Goal: Task Accomplishment & Management: Use online tool/utility

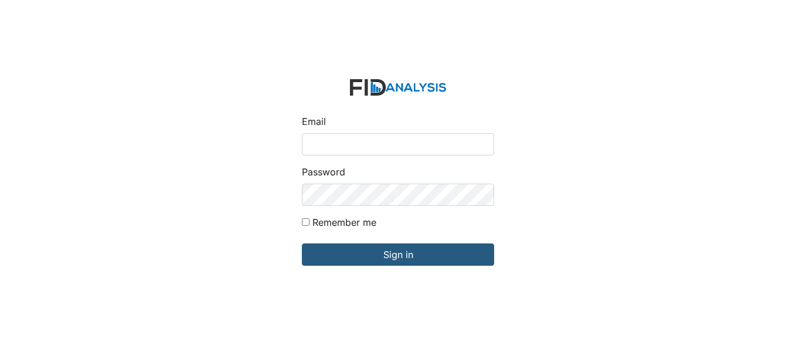
click at [388, 143] on input "Email" at bounding box center [398, 144] width 192 height 22
type input "[EMAIL_ADDRESS][DOMAIN_NAME]"
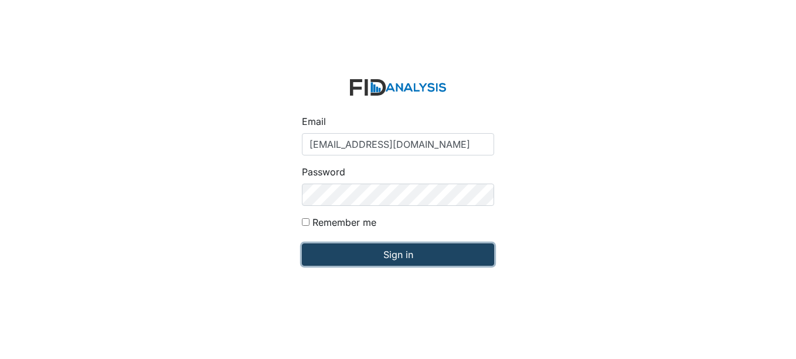
click at [411, 253] on input "Sign in" at bounding box center [398, 254] width 192 height 22
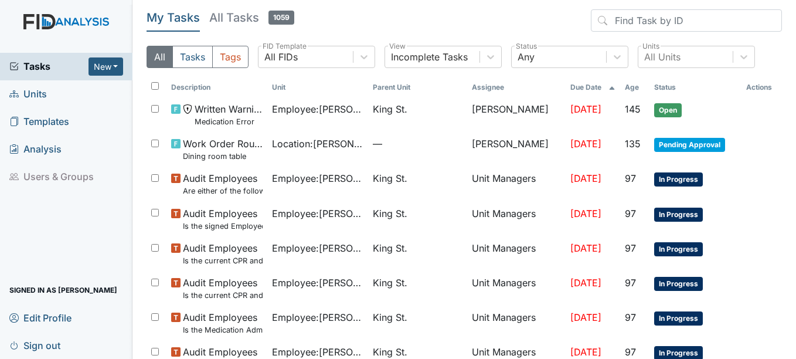
click at [42, 67] on span "Tasks" at bounding box center [48, 66] width 79 height 14
click at [33, 94] on span "Units" at bounding box center [28, 94] width 38 height 18
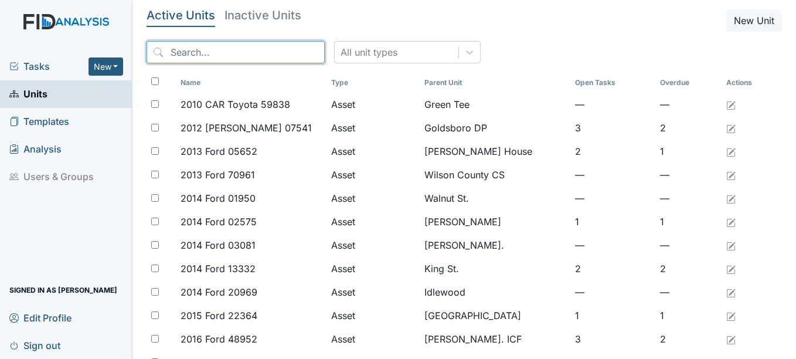
click at [237, 51] on input "search" at bounding box center [236, 52] width 178 height 22
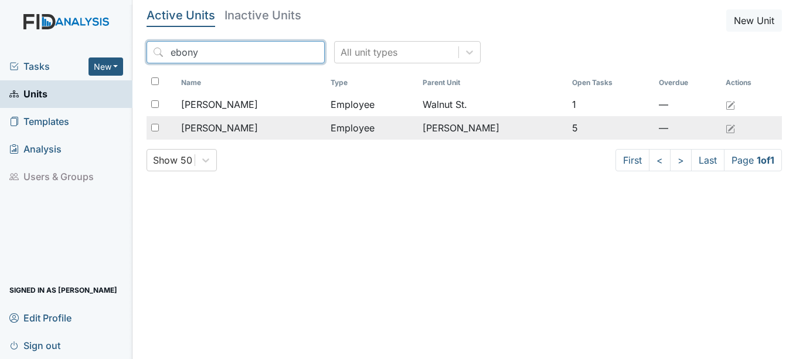
type input "ebony"
click at [231, 124] on span "[PERSON_NAME]" at bounding box center [219, 128] width 77 height 14
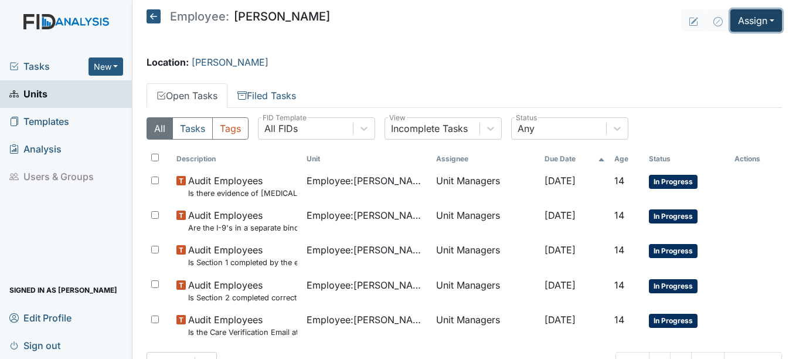
click at [765, 19] on button "Assign" at bounding box center [756, 20] width 52 height 22
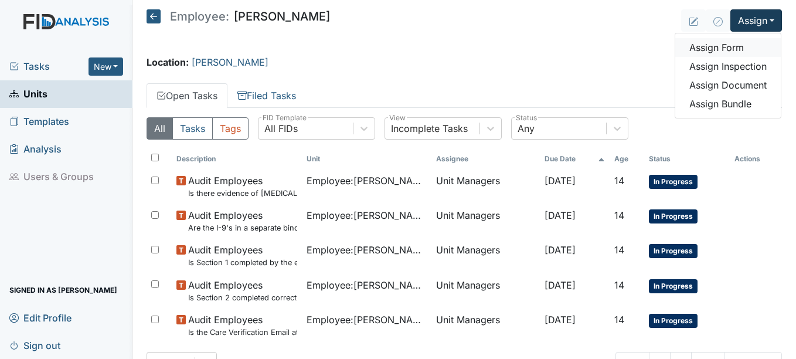
click at [717, 45] on link "Assign Form" at bounding box center [727, 47] width 105 height 19
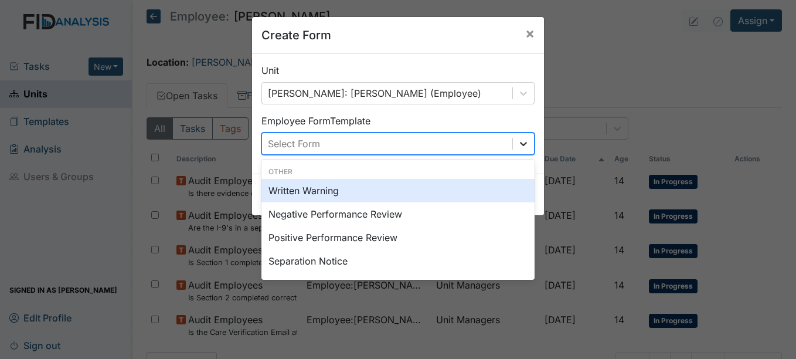
click at [517, 142] on icon at bounding box center [523, 144] width 12 height 12
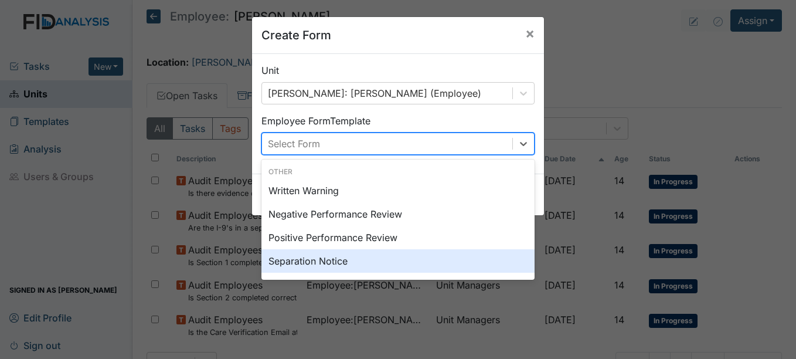
click at [338, 258] on div "Separation Notice" at bounding box center [397, 260] width 273 height 23
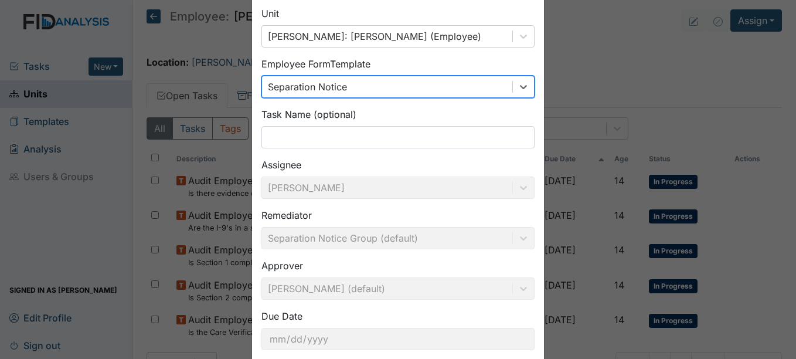
scroll to position [125, 0]
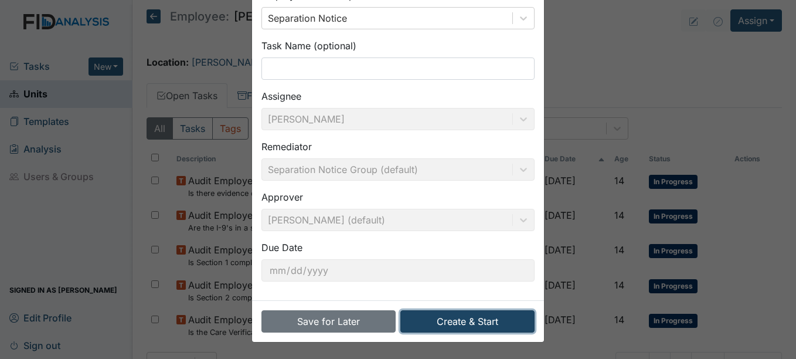
click at [469, 320] on button "Create & Start" at bounding box center [467, 321] width 134 height 22
